Goal: Task Accomplishment & Management: Manage account settings

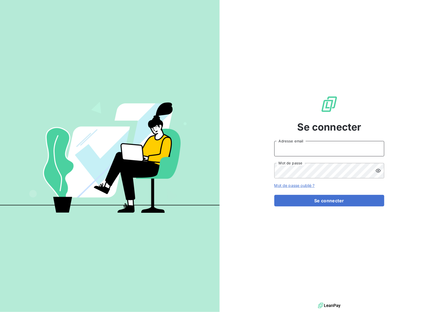
click at [299, 149] on input "Adresse email" at bounding box center [329, 148] width 110 height 15
type input "[EMAIL_ADDRESS][DOMAIN_NAME]"
click at [348, 198] on button "Se connecter" at bounding box center [329, 201] width 110 height 12
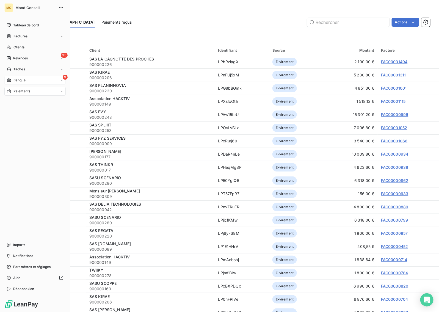
click at [20, 78] on span "Banque" at bounding box center [19, 80] width 12 height 5
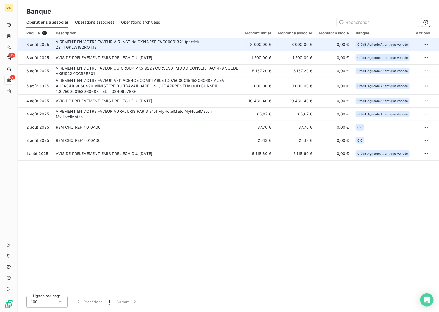
click at [195, 47] on td "VIREMENT EN VOTRE FAVEUR VIR INST de QYNAPSE FAC00001321 (partiel) ZZ1ITGKLW182…" at bounding box center [147, 44] width 189 height 13
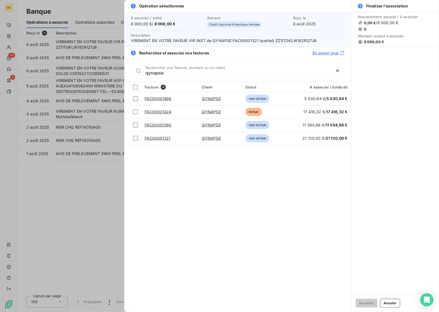
type input "qynapse"
click at [89, 208] on div at bounding box center [219, 156] width 439 height 312
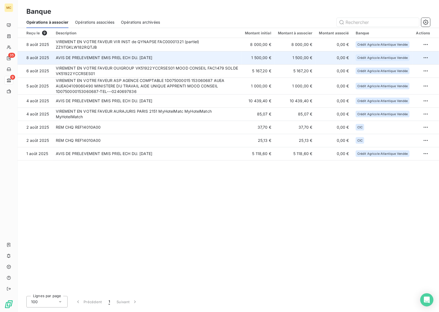
click at [194, 59] on td "AVIS DE PRELEVEMENT EMIS PREL ECH DU. [DATE]" at bounding box center [147, 57] width 189 height 13
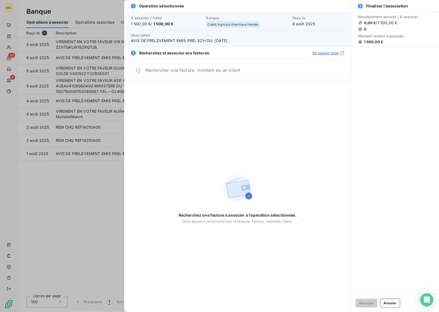
click at [191, 73] on input "Rechercher une facture, montant ou un client" at bounding box center [244, 70] width 199 height 5
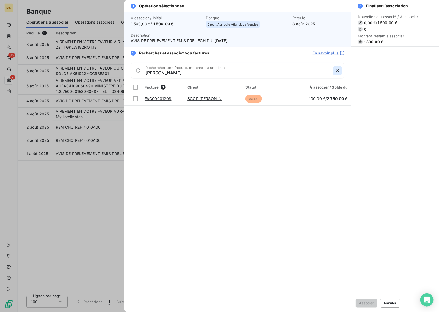
type input "[PERSON_NAME]"
click at [336, 71] on icon "button" at bounding box center [337, 70] width 5 height 5
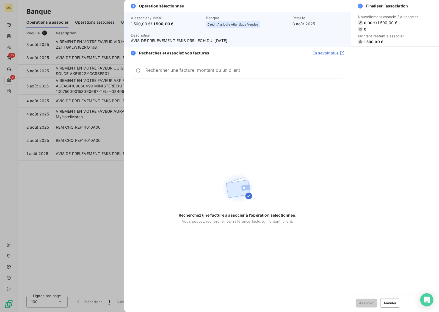
click at [73, 173] on div at bounding box center [219, 156] width 439 height 312
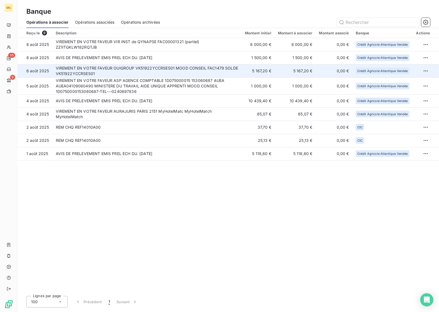
click at [176, 74] on td "VIREMENT EN VOTRE FAVEUR OUIGROUP VK51922YCCRSES01 MOOD CONSEIL FAC1479 SOLDE V…" at bounding box center [147, 70] width 189 height 13
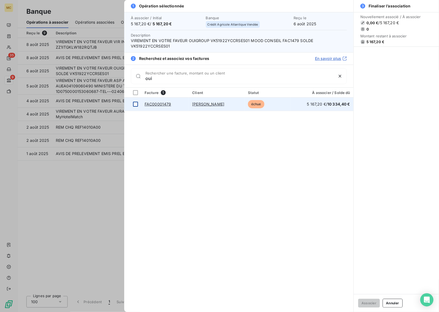
type input "oui"
click at [135, 105] on div at bounding box center [135, 104] width 5 height 5
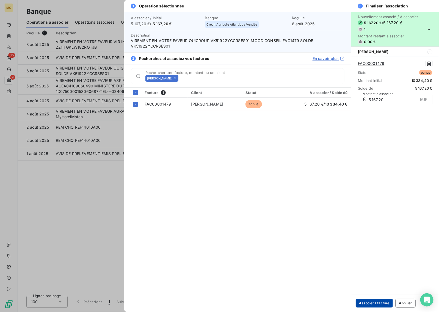
click at [378, 304] on button "Associer 1 facture" at bounding box center [374, 303] width 37 height 9
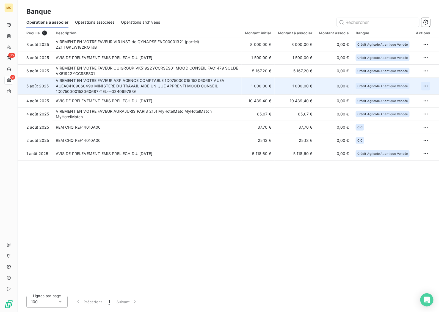
click at [425, 86] on html "MC 35 9 Banque Opérations à associer Opérations associées Opérations archivées …" at bounding box center [219, 156] width 439 height 312
click at [416, 98] on div "Archiver l’opération" at bounding box center [406, 98] width 42 height 9
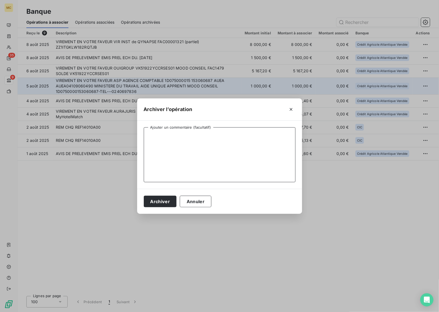
click at [230, 150] on textarea "Ajouter un commentaire (facultatif)" at bounding box center [220, 154] width 152 height 55
type textarea "Aide apprentis"
click at [168, 200] on button "Archiver" at bounding box center [160, 202] width 33 height 12
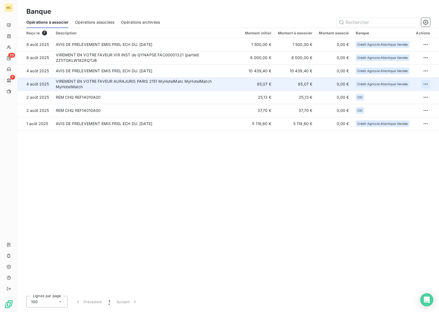
click at [427, 86] on html "MC 35 7 Banque Opérations à associer Opérations associées Opérations archivées …" at bounding box center [219, 156] width 439 height 312
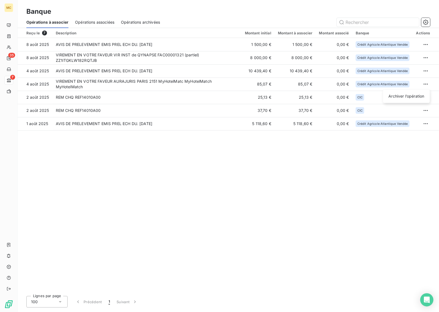
drag, startPoint x: 344, startPoint y: 198, endPoint x: 341, endPoint y: 197, distance: 3.1
click at [344, 198] on html "MC 35 7 Banque Opérations à associer Opérations associées Opérations archivées …" at bounding box center [219, 156] width 439 height 312
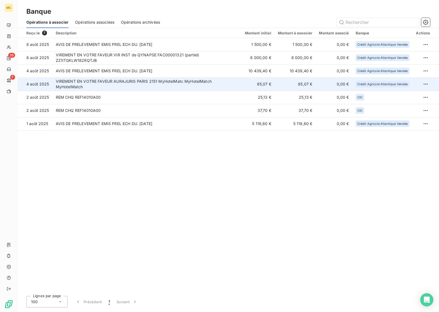
click at [241, 89] on td "VIREMENT EN VOTRE FAVEUR AURAJURIS PARIS 2151 MyHotelMatc MyHotelMatch MyHotelM…" at bounding box center [147, 84] width 189 height 13
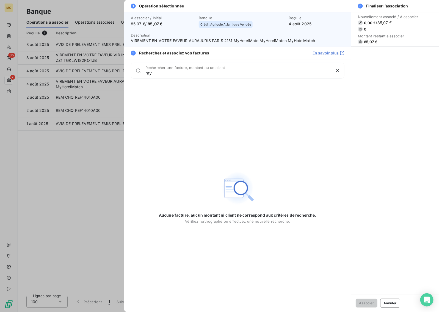
type input "m"
click at [101, 186] on div at bounding box center [219, 156] width 439 height 312
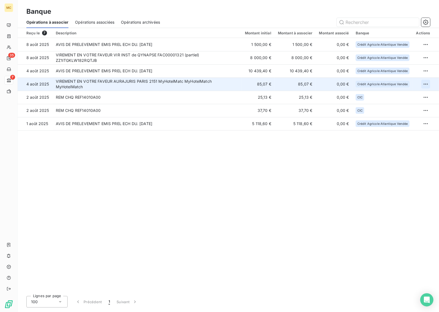
click at [427, 86] on html "MC 35 7 Banque Opérations à associer Opérations associées Opérations archivées …" at bounding box center [219, 156] width 439 height 312
click at [415, 98] on div "Archiver l’opération" at bounding box center [406, 96] width 42 height 9
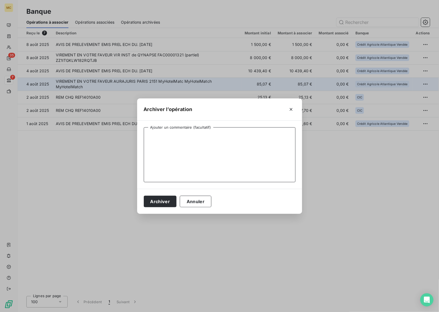
click at [244, 143] on textarea "Ajouter un commentaire (facultatif)" at bounding box center [220, 154] width 152 height 55
type textarea "Remboursement frais MHM"
click at [167, 198] on button "Archiver" at bounding box center [160, 202] width 33 height 12
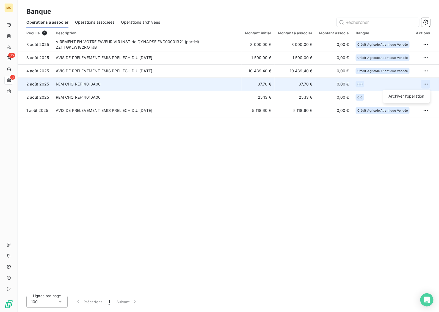
click at [425, 84] on html "MC 35 6 Banque Opérations à associer Opérations associées Opérations archivées …" at bounding box center [219, 156] width 439 height 312
click at [403, 94] on div "Archiver l’opération" at bounding box center [406, 96] width 42 height 9
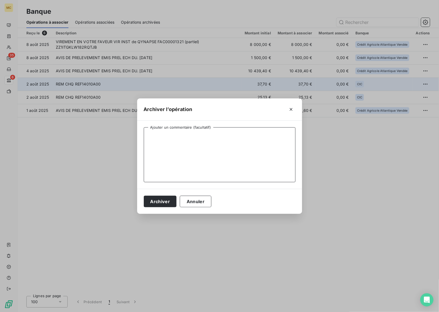
click at [245, 156] on textarea "Ajouter un commentaire (facultatif)" at bounding box center [220, 154] width 152 height 55
type textarea "Remboursement"
click at [160, 203] on button "Archiver" at bounding box center [160, 202] width 33 height 12
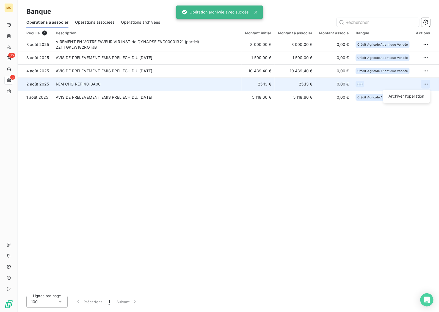
click at [425, 84] on html "MC 35 5 Banque Opérations à associer Opérations associées Opérations archivées …" at bounding box center [219, 156] width 439 height 312
click at [392, 96] on div "Archiver l’opération" at bounding box center [406, 96] width 42 height 9
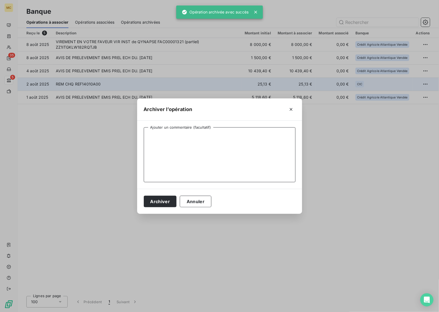
click at [209, 149] on textarea "Ajouter un commentaire (facultatif)" at bounding box center [220, 154] width 152 height 55
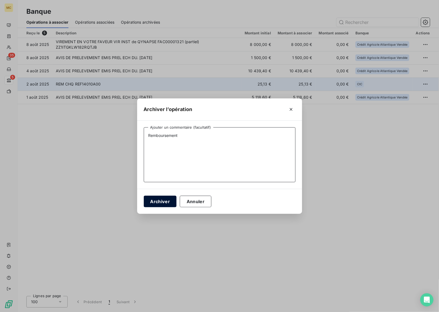
type textarea "Remboursement"
click at [164, 196] on button "Archiver" at bounding box center [160, 202] width 33 height 12
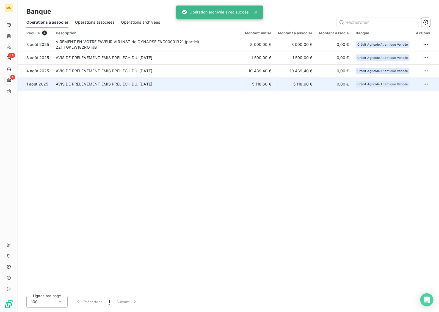
click at [194, 83] on td "AVIS DE PRELEVEMENT EMIS PREL ECH DU. [DATE]" at bounding box center [147, 84] width 189 height 13
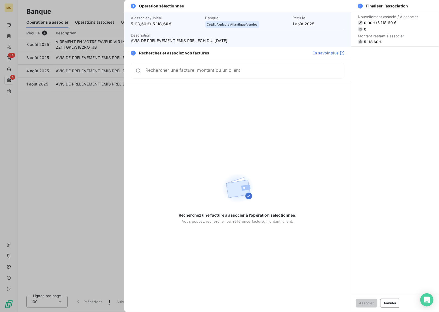
click at [278, 71] on input "Rechercher une facture, montant ou un client" at bounding box center [244, 70] width 199 height 5
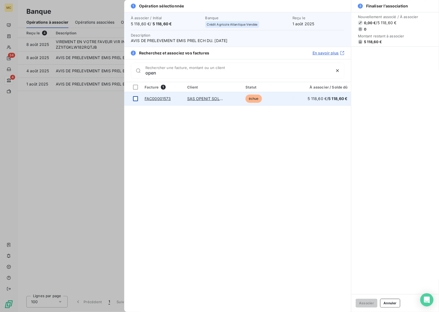
type input "open"
click at [136, 98] on div at bounding box center [135, 98] width 5 height 5
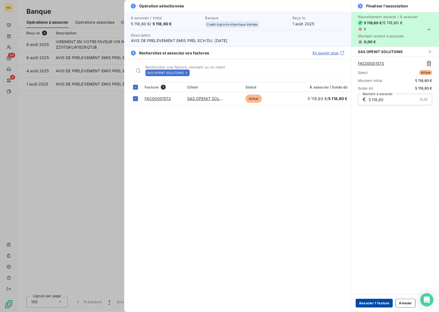
click at [376, 303] on button "Associer 1 facture" at bounding box center [374, 303] width 37 height 9
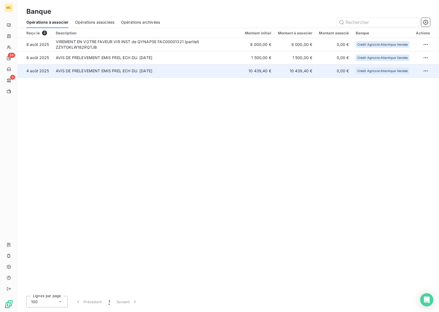
click at [221, 75] on td "AVIS DE PRELEVEMENT EMIS PREL ECH DU. [DATE]" at bounding box center [147, 70] width 189 height 13
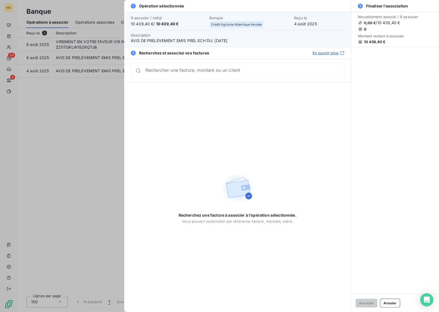
click at [192, 73] on input "Rechercher une facture, montant ou un client" at bounding box center [244, 70] width 199 height 5
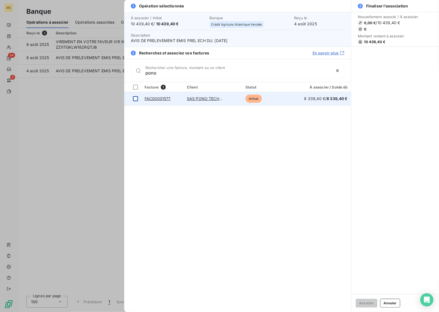
type input "pono"
click at [136, 98] on div at bounding box center [135, 98] width 5 height 5
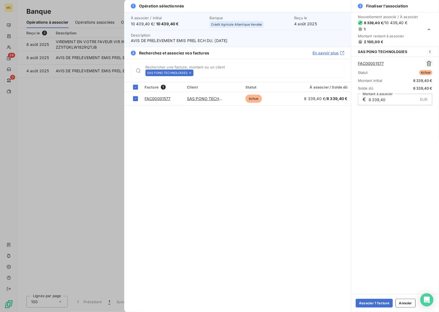
click at [191, 73] on icon at bounding box center [190, 73] width 2 height 2
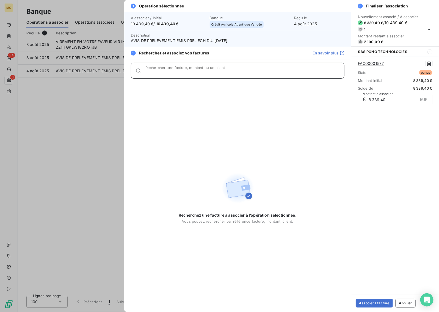
click at [197, 72] on input "Rechercher une facture, montant ou un client" at bounding box center [244, 72] width 199 height 5
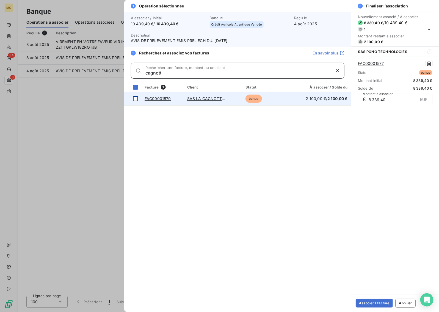
type input "cagnott"
click at [136, 99] on div at bounding box center [135, 98] width 5 height 5
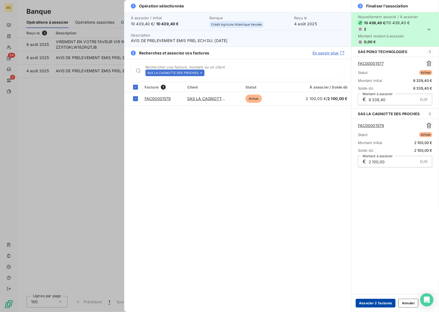
click at [376, 303] on button "Associer 2 factures" at bounding box center [376, 303] width 40 height 9
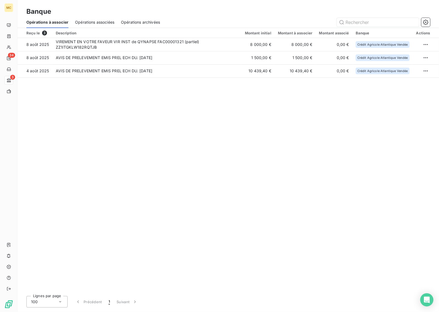
click at [352, 138] on div "Reçu le 3 Description Montant initial Montant à associer Montant associé Banque…" at bounding box center [228, 160] width 421 height 264
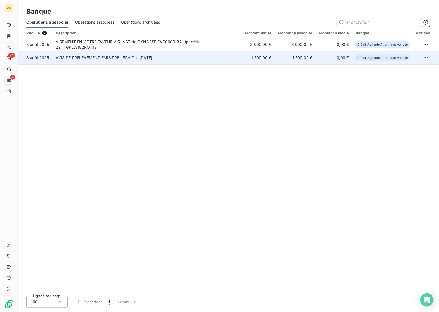
click at [273, 60] on td "1 500,00 €" at bounding box center [258, 57] width 33 height 13
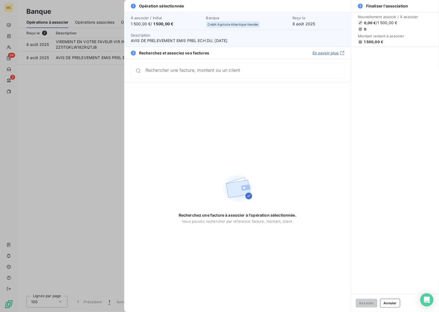
click at [217, 76] on div "Rechercher une facture, montant ou un client" at bounding box center [238, 71] width 214 height 16
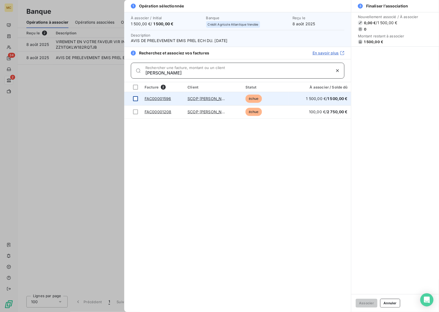
type input "[PERSON_NAME]"
click at [135, 93] on td at bounding box center [132, 98] width 17 height 13
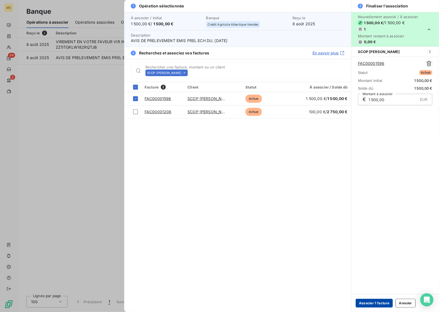
click at [375, 303] on button "Associer 1 facture" at bounding box center [374, 303] width 37 height 9
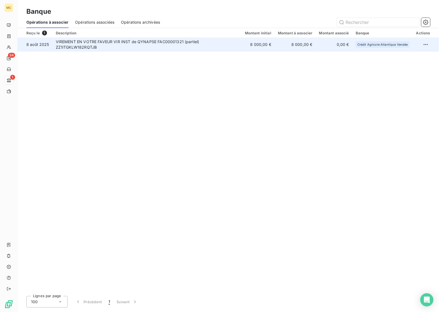
click at [256, 48] on td "8 000,00 €" at bounding box center [258, 44] width 33 height 13
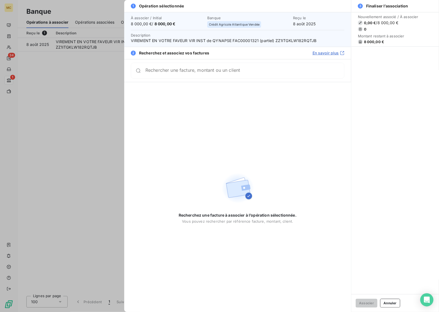
click at [214, 67] on div "Rechercher une facture, montant ou un client" at bounding box center [238, 71] width 214 height 16
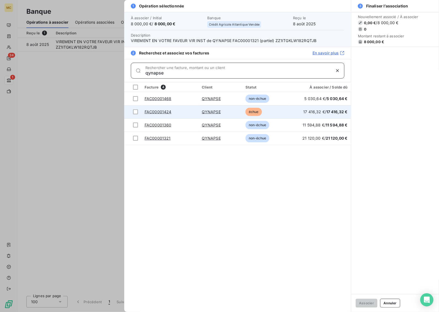
type input "qynapse"
click at [264, 113] on td "échue" at bounding box center [265, 111] width 46 height 13
click at [281, 113] on td "échue" at bounding box center [265, 111] width 46 height 13
click at [135, 112] on div at bounding box center [135, 111] width 5 height 5
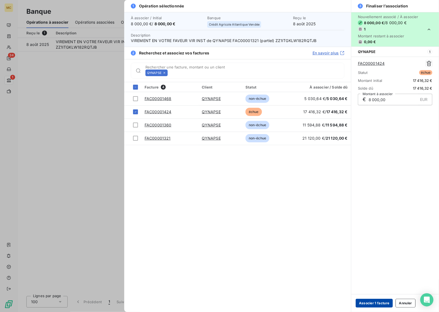
click at [370, 300] on button "Associer 1 facture" at bounding box center [374, 303] width 37 height 9
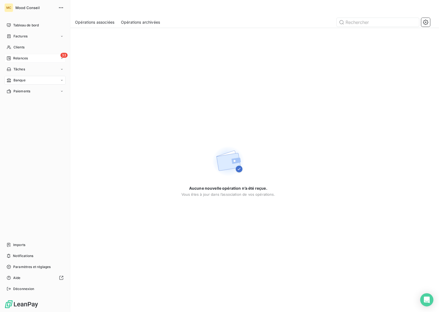
click at [28, 57] on span "Relances" at bounding box center [20, 58] width 15 height 5
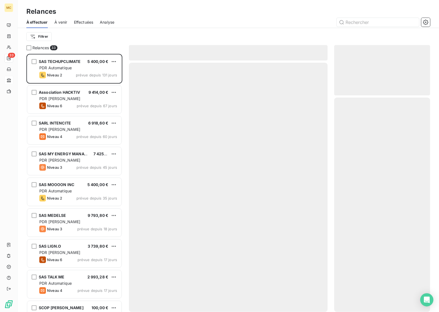
scroll to position [253, 91]
